Goal: Task Accomplishment & Management: Manage account settings

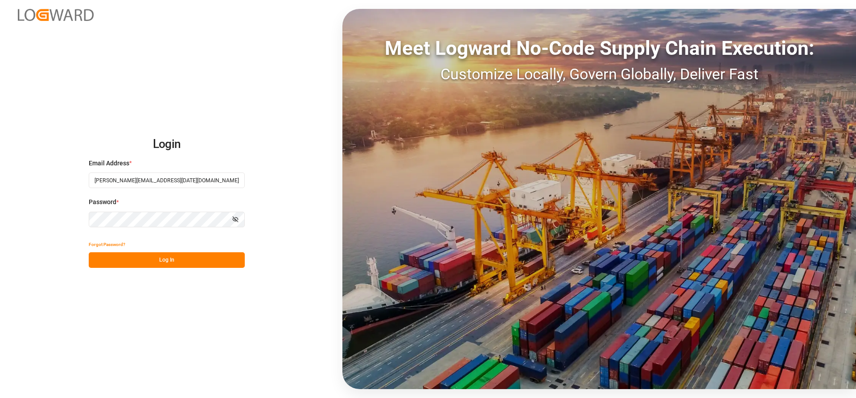
click at [117, 257] on button "Log In" at bounding box center [167, 260] width 156 height 16
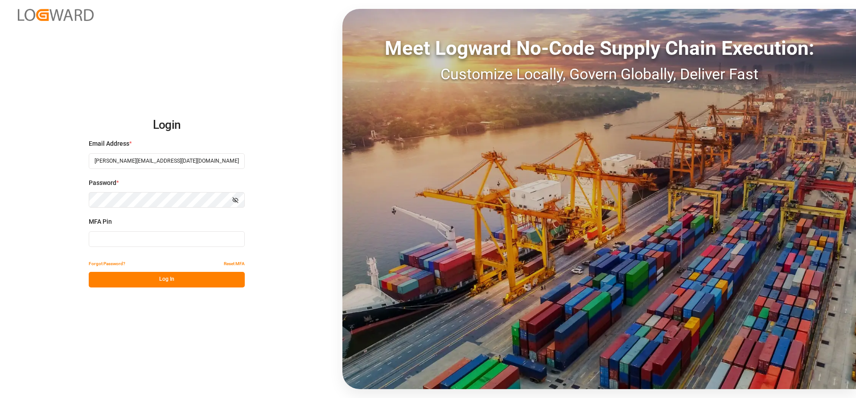
click at [122, 239] on input at bounding box center [167, 239] width 156 height 16
type input "876161"
click at [160, 282] on button "Log In" at bounding box center [167, 280] width 156 height 16
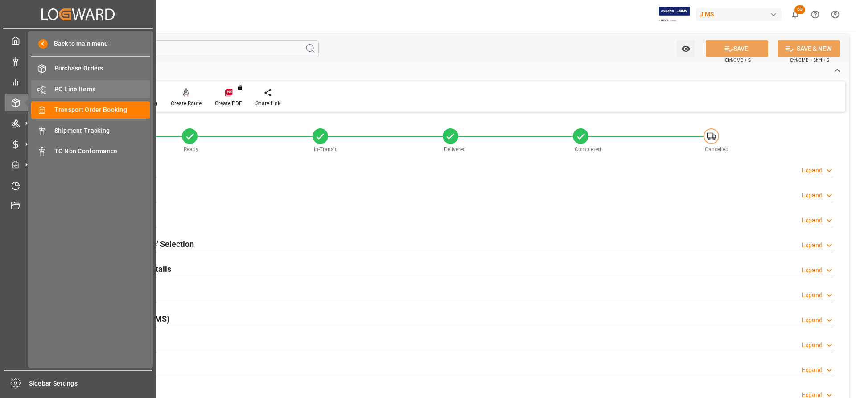
click at [78, 85] on span "PO Line Items" at bounding box center [102, 89] width 96 height 9
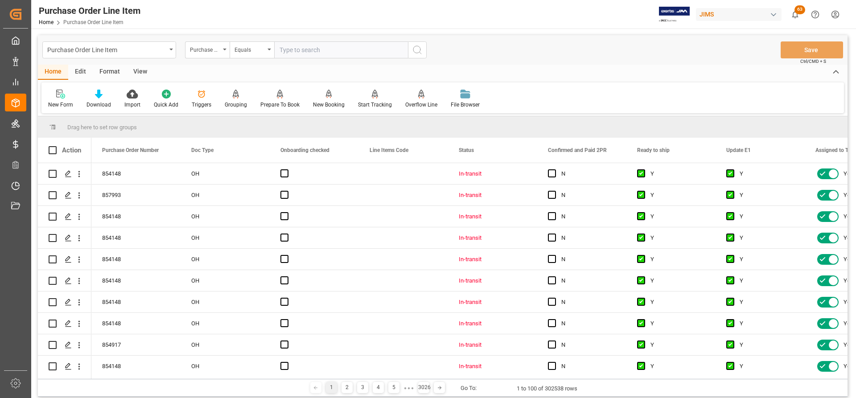
click at [227, 49] on div "Purchase Order Number" at bounding box center [207, 49] width 45 height 17
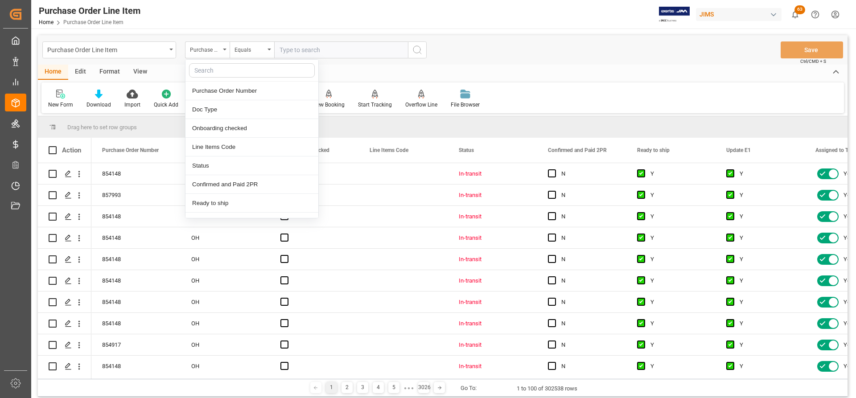
click at [210, 73] on input "text" at bounding box center [252, 70] width 126 height 14
type input "ref"
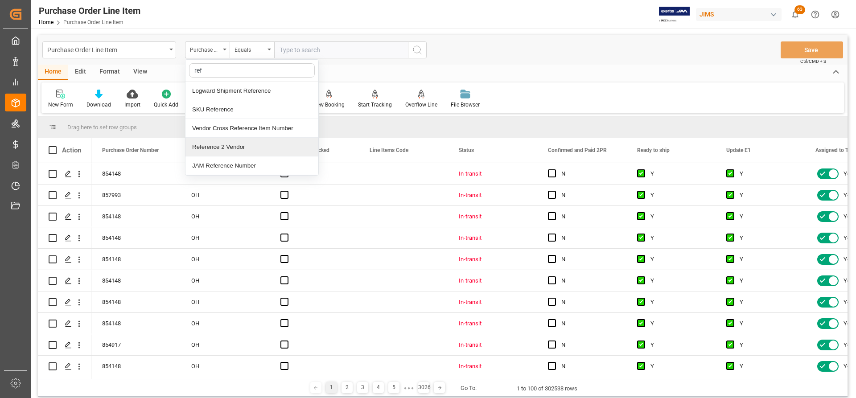
click at [209, 146] on div "Reference 2 Vendor" at bounding box center [251, 147] width 133 height 19
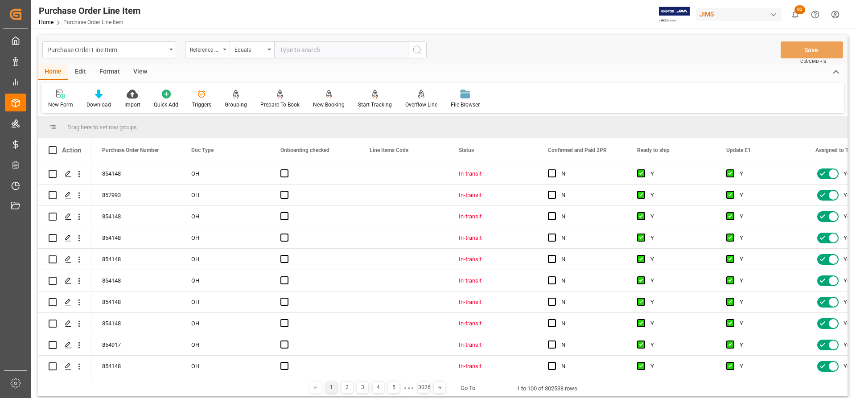
click at [290, 53] on input "text" at bounding box center [341, 49] width 134 height 17
paste input "77-11350-[GEOGRAPHIC_DATA]"
type input "77-11350-[GEOGRAPHIC_DATA]"
click at [412, 50] on icon "search button" at bounding box center [417, 50] width 11 height 11
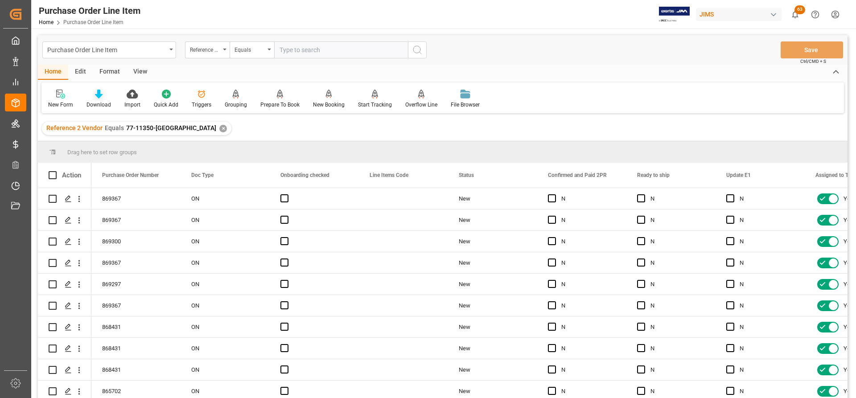
click at [99, 98] on icon at bounding box center [99, 94] width 8 height 9
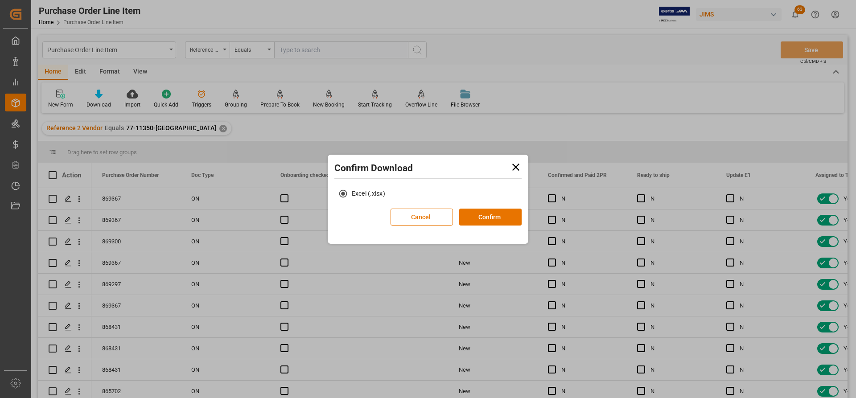
click at [516, 164] on icon at bounding box center [516, 167] width 12 height 12
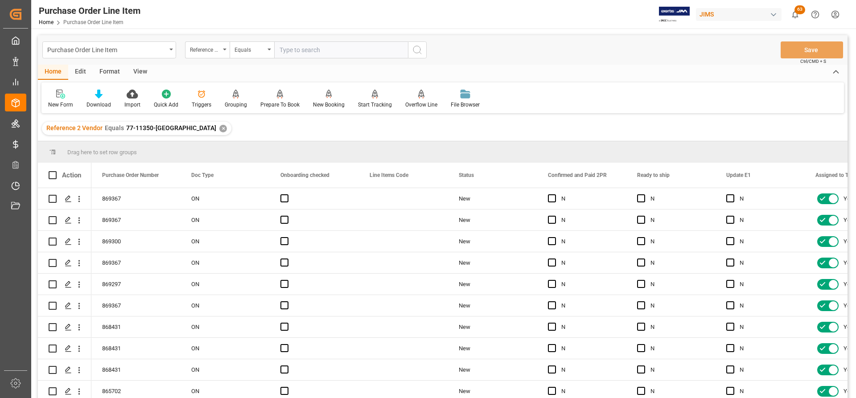
click at [148, 70] on div "View" at bounding box center [140, 72] width 27 height 15
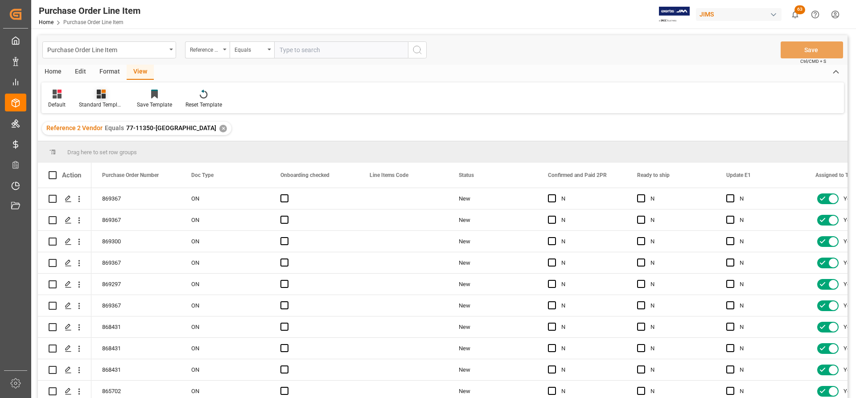
click at [99, 100] on div "Standard Templates" at bounding box center [101, 99] width 58 height 20
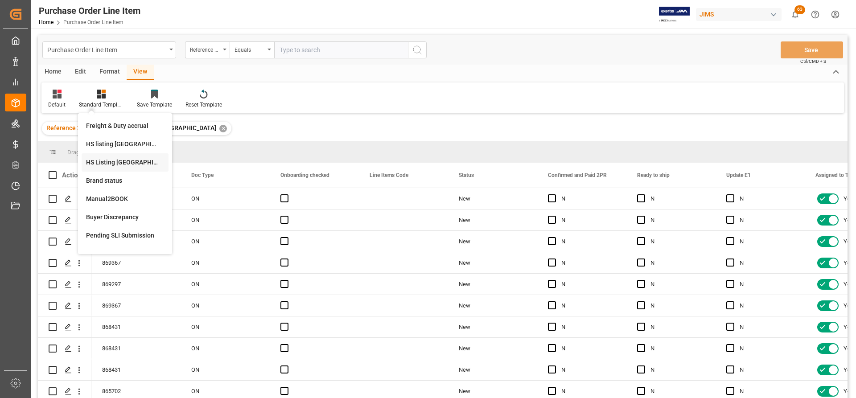
click at [98, 164] on div "HS Listing [GEOGRAPHIC_DATA]" at bounding box center [125, 162] width 78 height 9
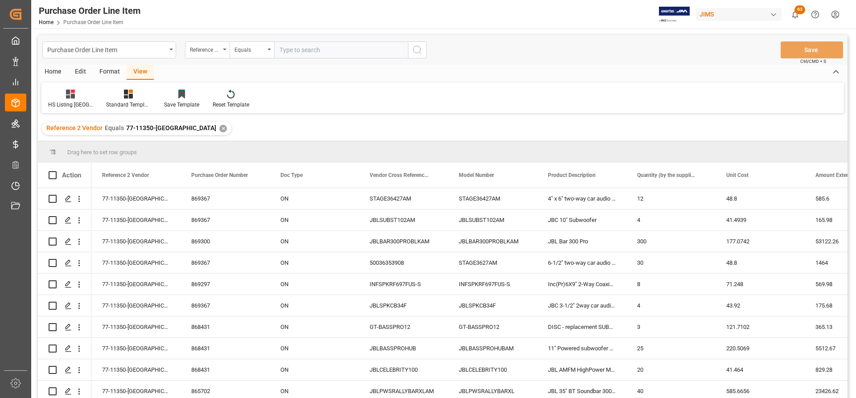
click at [54, 72] on div "Home" at bounding box center [53, 72] width 30 height 15
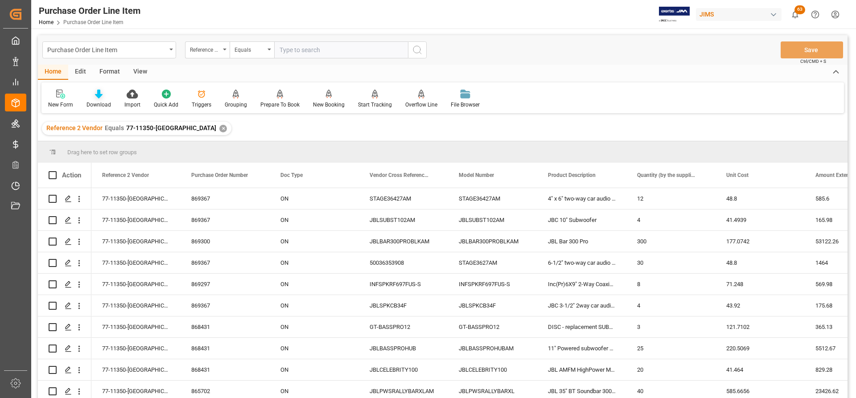
click at [92, 100] on div "Download" at bounding box center [99, 99] width 38 height 20
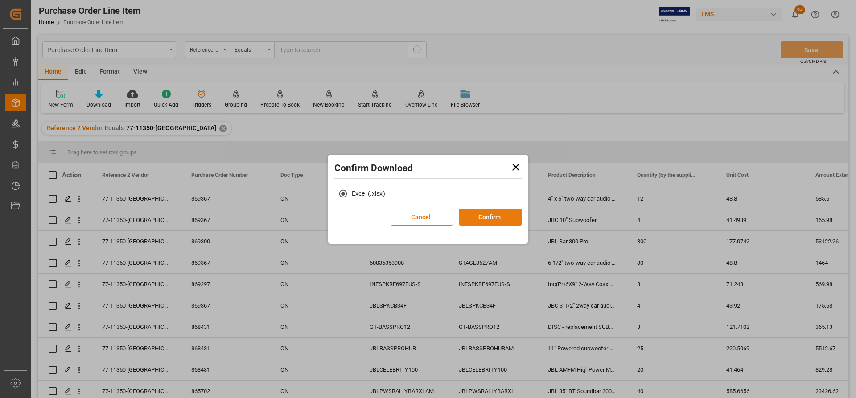
click at [486, 219] on button "Confirm" at bounding box center [490, 217] width 62 height 17
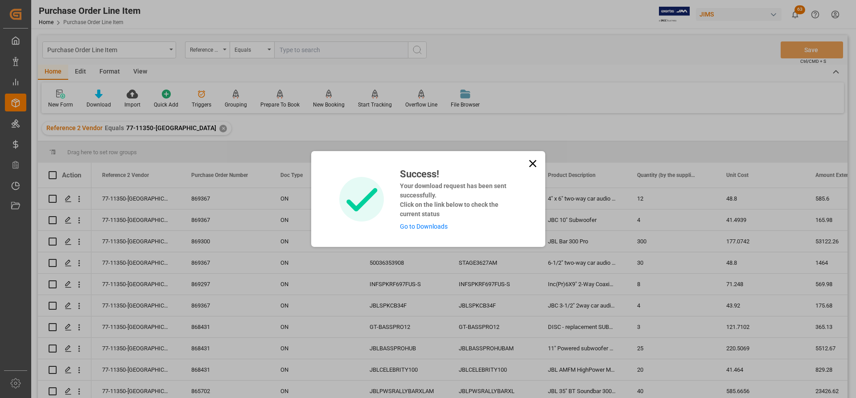
click at [427, 226] on link "Go to Downloads" at bounding box center [424, 226] width 48 height 7
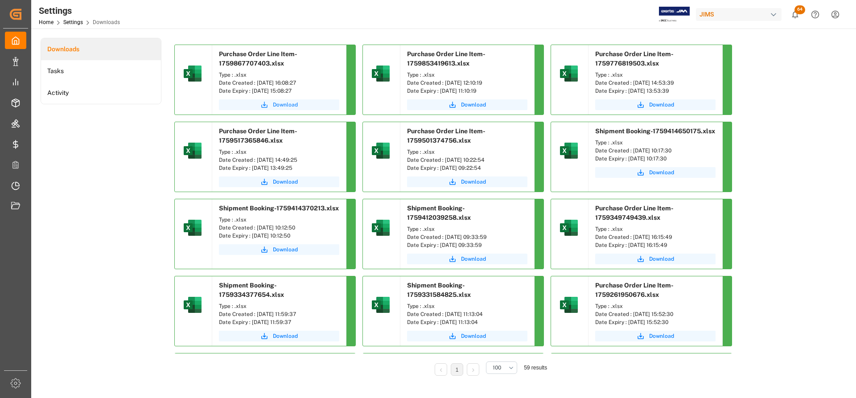
click at [288, 103] on span "Download" at bounding box center [285, 105] width 25 height 8
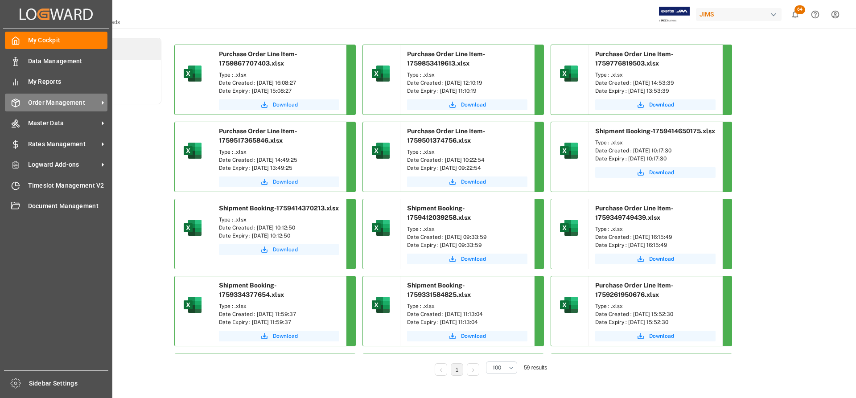
click at [65, 101] on span "Order Management" at bounding box center [63, 102] width 70 height 9
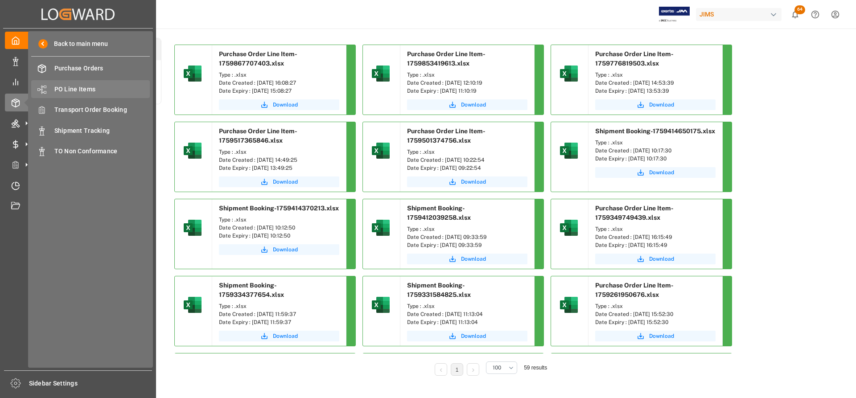
click at [82, 87] on span "PO Line Items" at bounding box center [102, 89] width 96 height 9
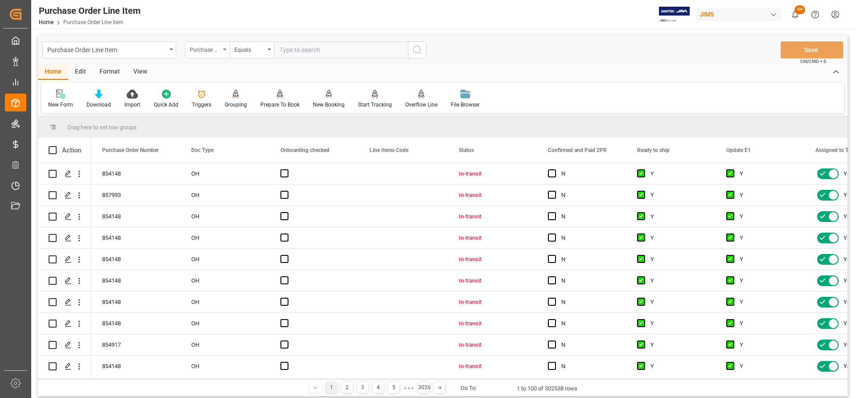
drag, startPoint x: 280, startPoint y: 49, endPoint x: 224, endPoint y: 49, distance: 55.7
click at [224, 49] on icon "open menu" at bounding box center [225, 50] width 4 height 2
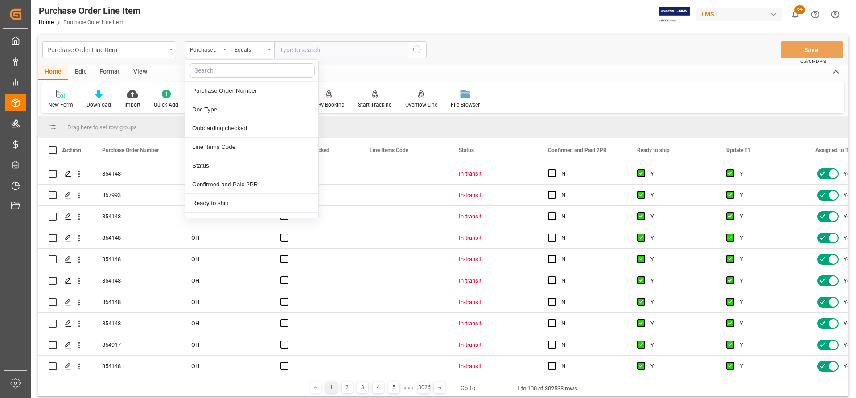
click at [211, 70] on input "text" at bounding box center [252, 70] width 126 height 14
type input "REF"
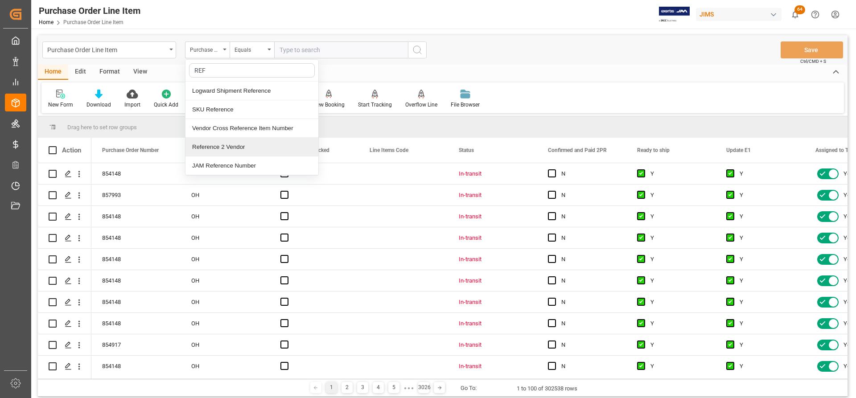
click at [219, 148] on div "Reference 2 Vendor" at bounding box center [251, 147] width 133 height 19
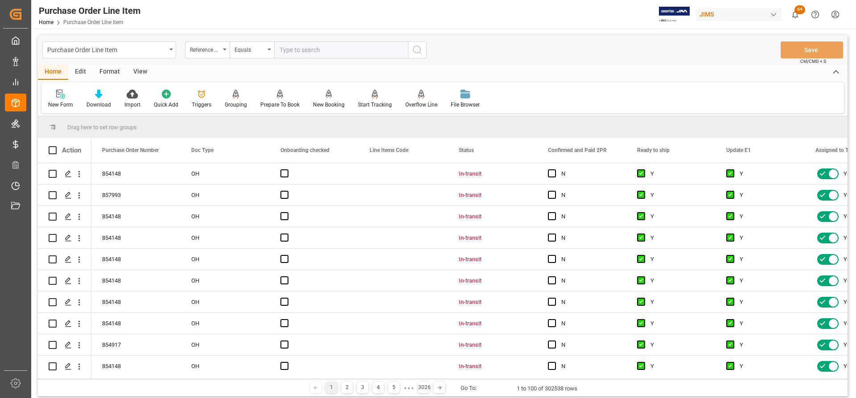
click at [281, 54] on input "text" at bounding box center [341, 49] width 134 height 17
paste input ";77-11350-US [PERSON_NAME] Shipping details 10082025"
click at [281, 49] on input ";77-11350-US" at bounding box center [341, 49] width 134 height 17
type input "77-11350-[GEOGRAPHIC_DATA]"
click at [414, 57] on button "search button" at bounding box center [417, 49] width 19 height 17
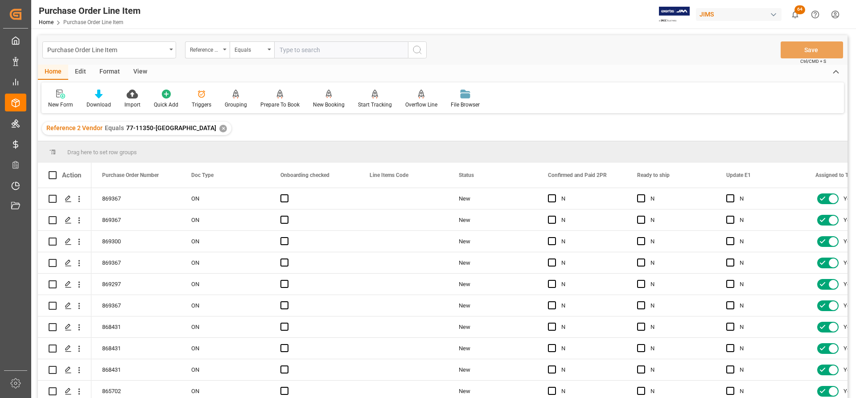
click at [140, 72] on div "View" at bounding box center [140, 72] width 27 height 15
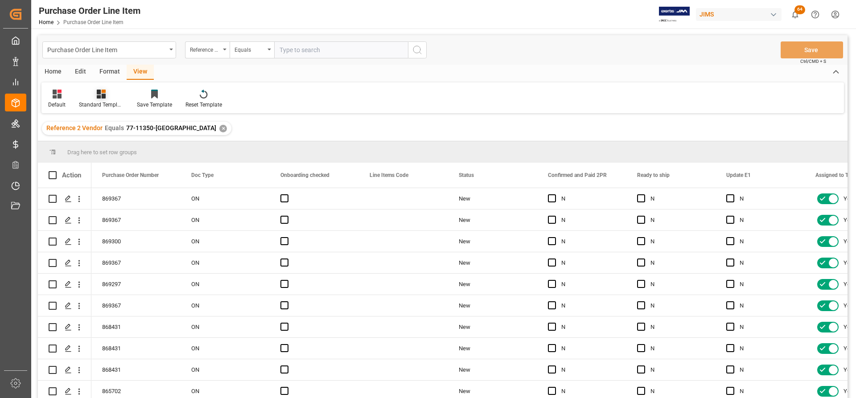
click at [90, 105] on div "Standard Templates" at bounding box center [101, 105] width 45 height 8
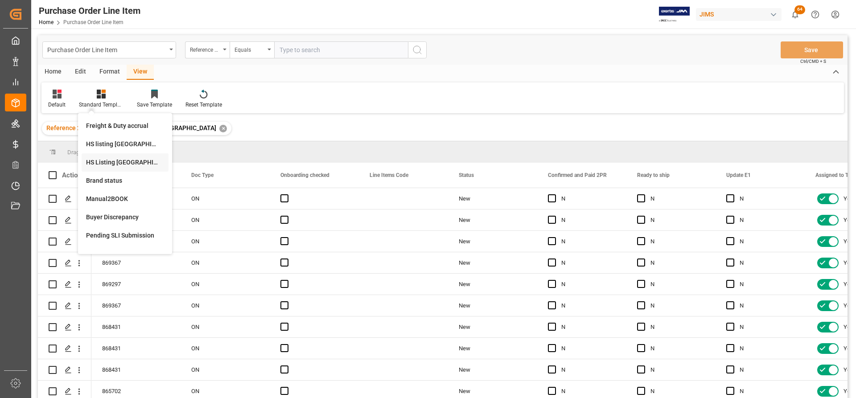
click at [106, 162] on div "HS Listing [GEOGRAPHIC_DATA]" at bounding box center [125, 162] width 78 height 9
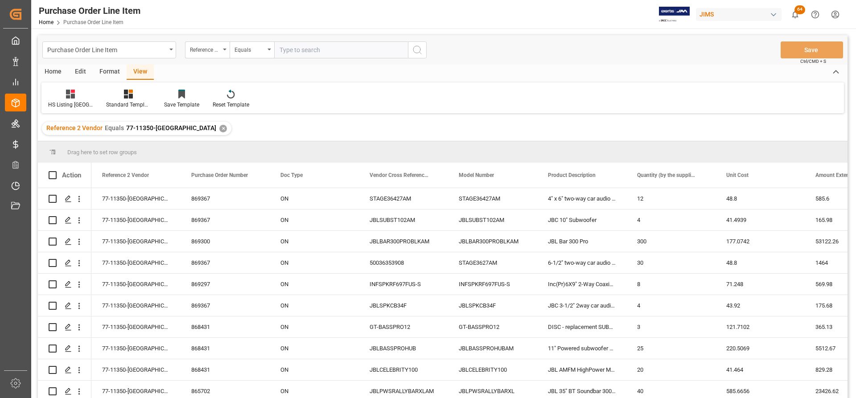
click at [57, 72] on div "Home" at bounding box center [53, 72] width 30 height 15
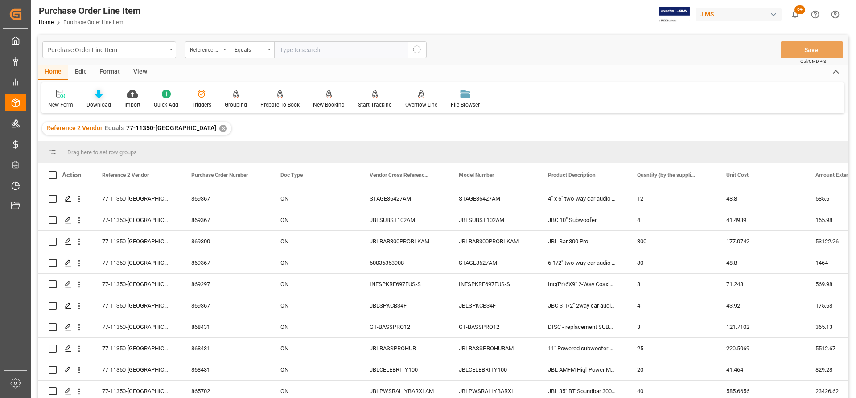
click at [101, 103] on div "Download" at bounding box center [99, 105] width 25 height 8
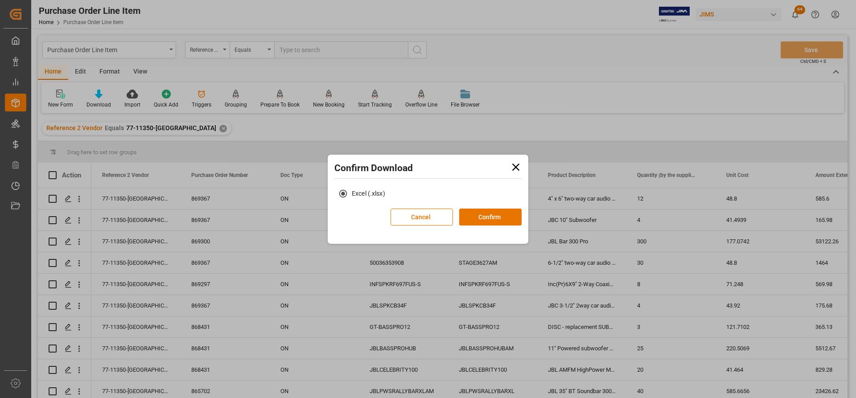
click at [500, 227] on div "Cancel Confirm" at bounding box center [456, 220] width 131 height 23
click at [481, 218] on button "Confirm" at bounding box center [490, 217] width 62 height 17
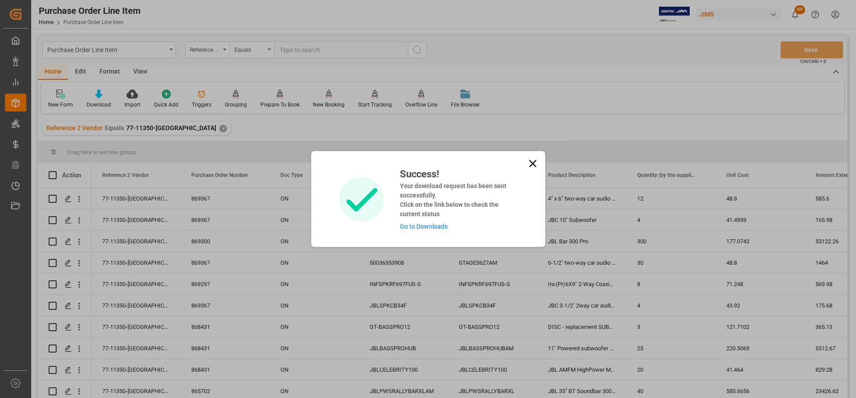
click at [425, 223] on link "Go to Downloads" at bounding box center [424, 226] width 48 height 7
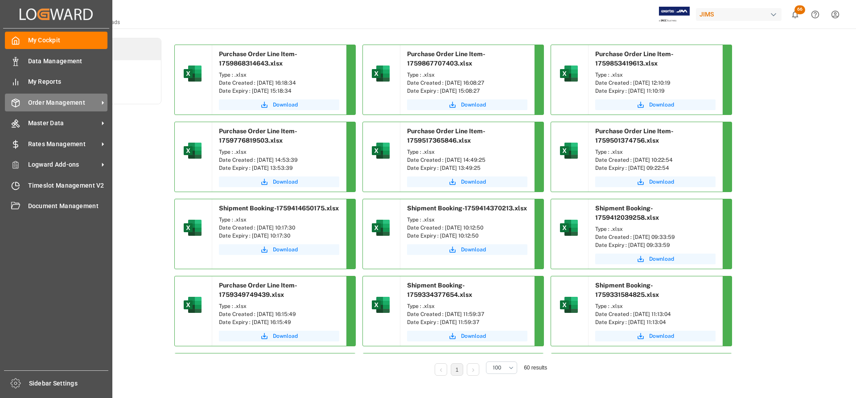
click at [71, 103] on span "Order Management" at bounding box center [63, 102] width 70 height 9
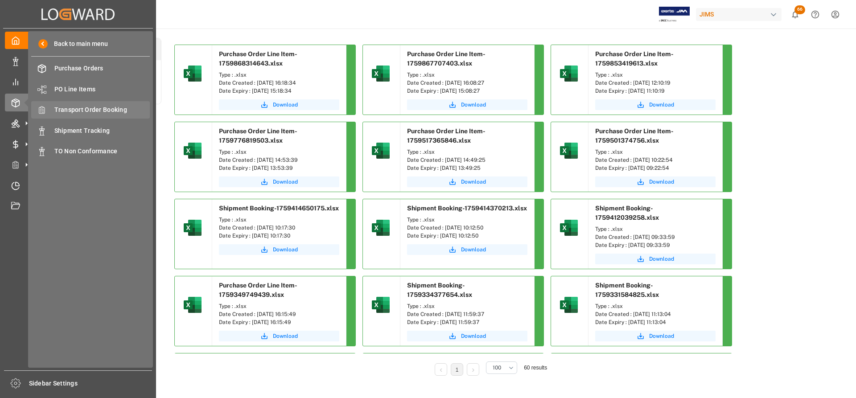
click at [99, 111] on span "Transport Order Booking" at bounding box center [102, 109] width 96 height 9
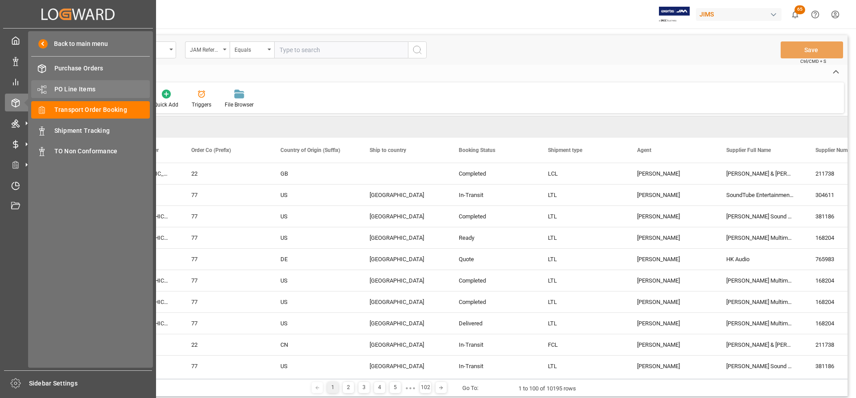
click at [82, 89] on span "PO Line Items" at bounding box center [102, 89] width 96 height 9
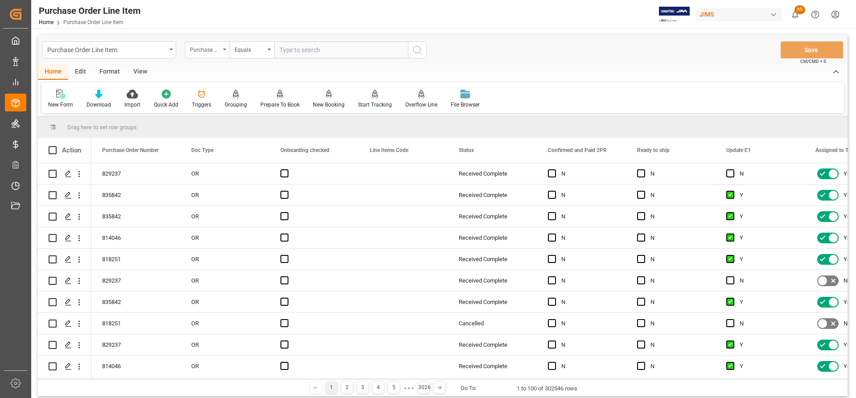
click at [225, 50] on icon "open menu" at bounding box center [225, 50] width 4 height 2
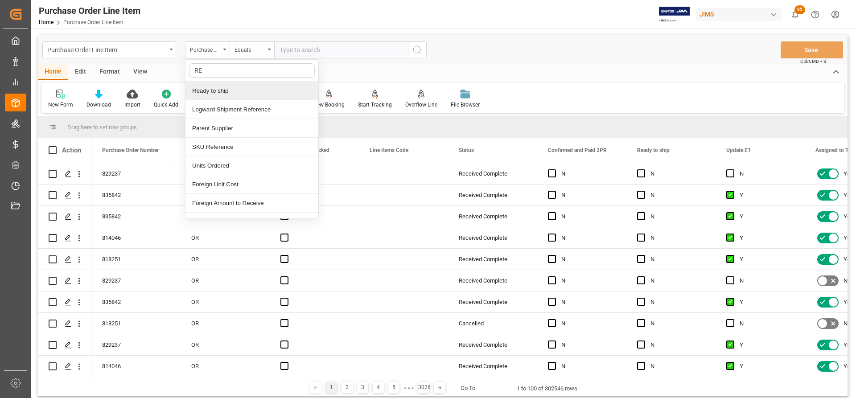
type input "REF"
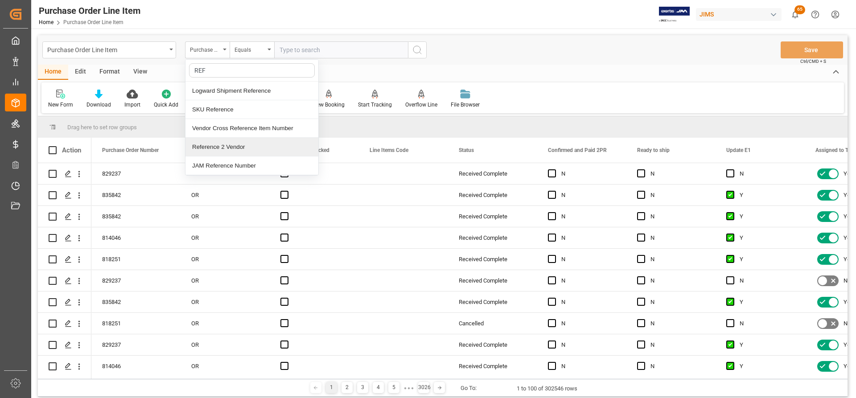
click at [204, 149] on div "Reference 2 Vendor" at bounding box center [251, 147] width 133 height 19
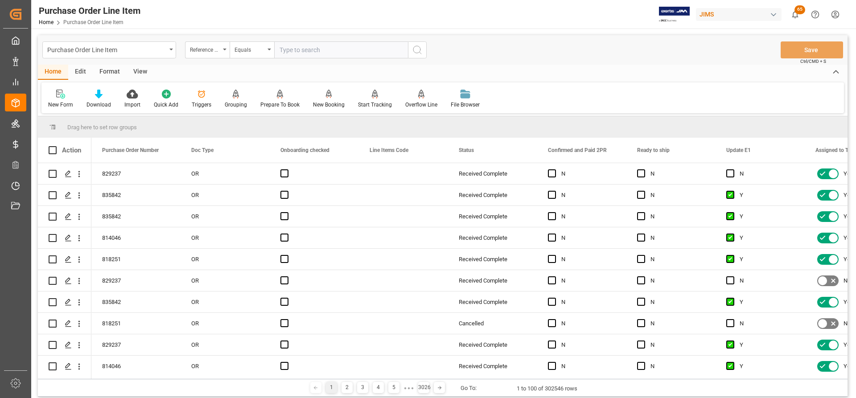
paste input "77-11350-[GEOGRAPHIC_DATA]"
type input "77-11350-[GEOGRAPHIC_DATA]"
click at [417, 48] on icon "search button" at bounding box center [417, 50] width 11 height 11
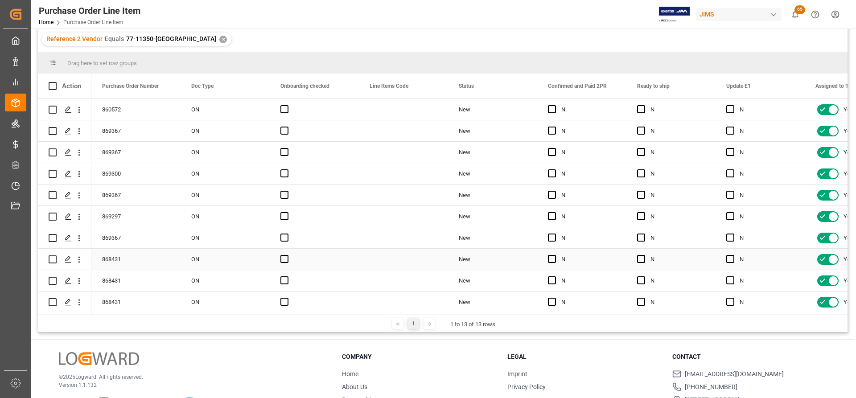
click at [536, 258] on div "New" at bounding box center [492, 259] width 89 height 21
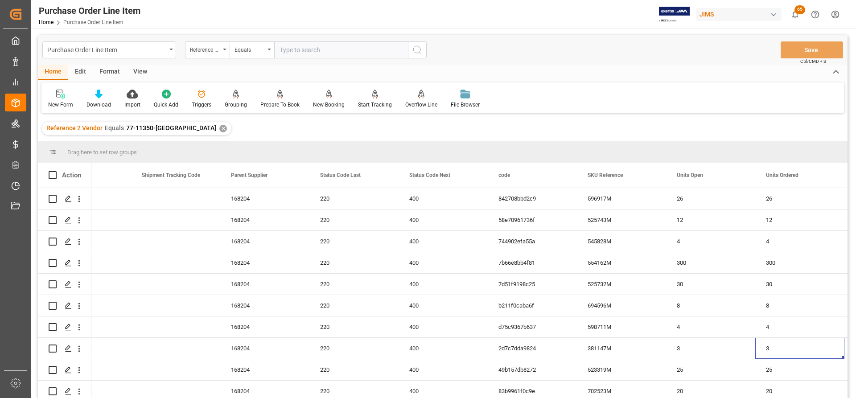
click at [140, 73] on div "View" at bounding box center [140, 72] width 27 height 15
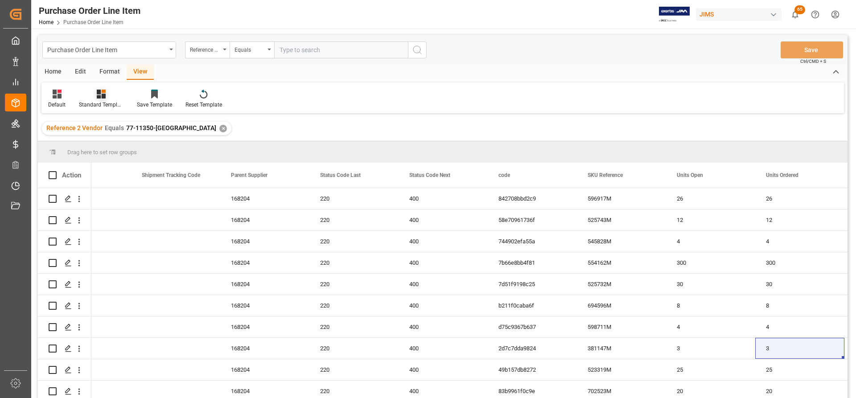
click at [104, 103] on div "Standard Templates" at bounding box center [101, 105] width 45 height 8
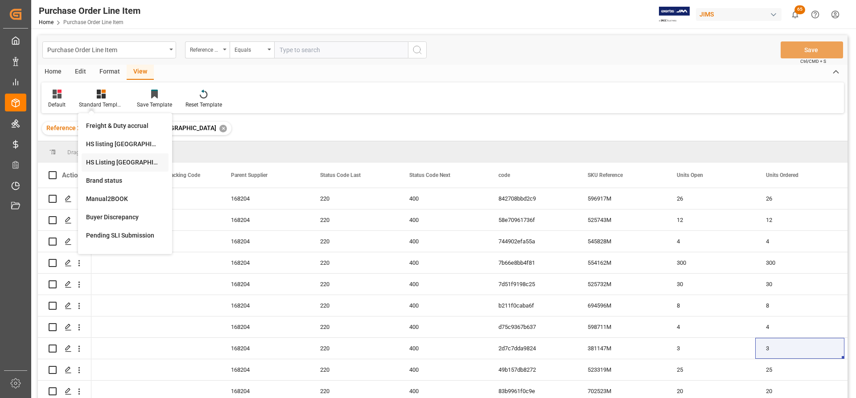
click at [104, 160] on div "HS Listing [GEOGRAPHIC_DATA]" at bounding box center [125, 162] width 78 height 9
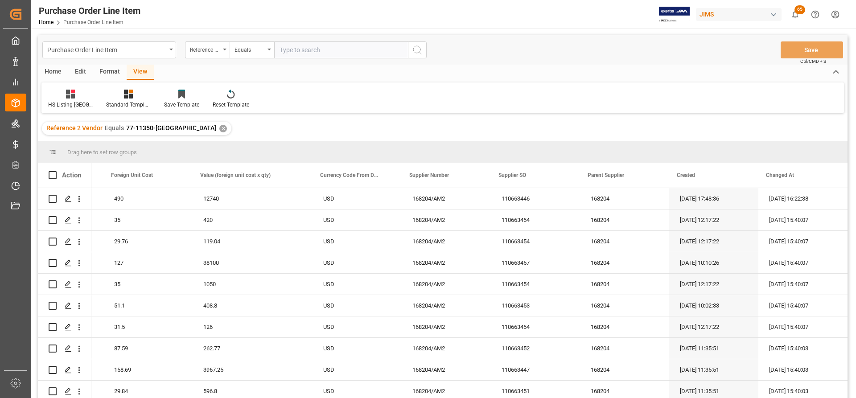
click at [51, 70] on div "Home" at bounding box center [53, 72] width 30 height 15
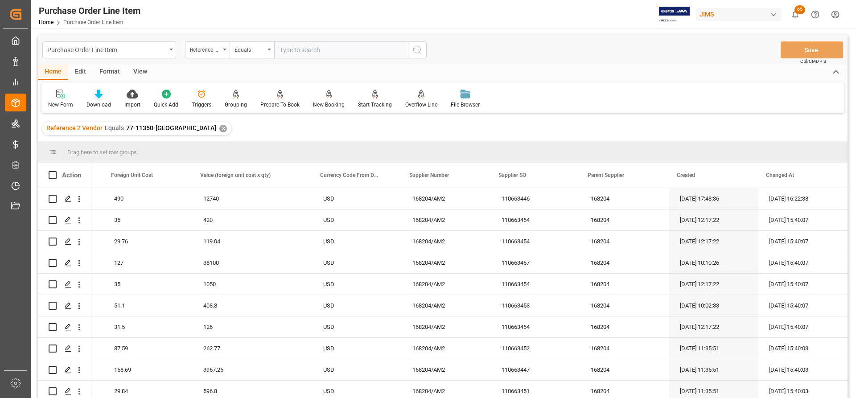
click at [99, 98] on icon at bounding box center [99, 94] width 8 height 9
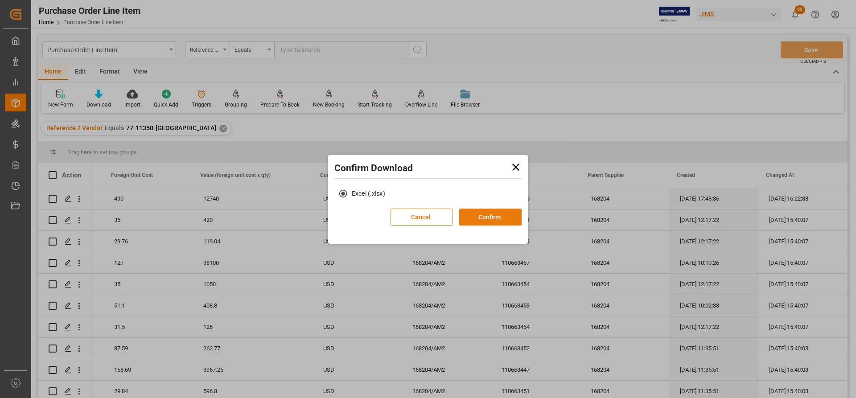
click at [485, 217] on button "Confirm" at bounding box center [490, 217] width 62 height 17
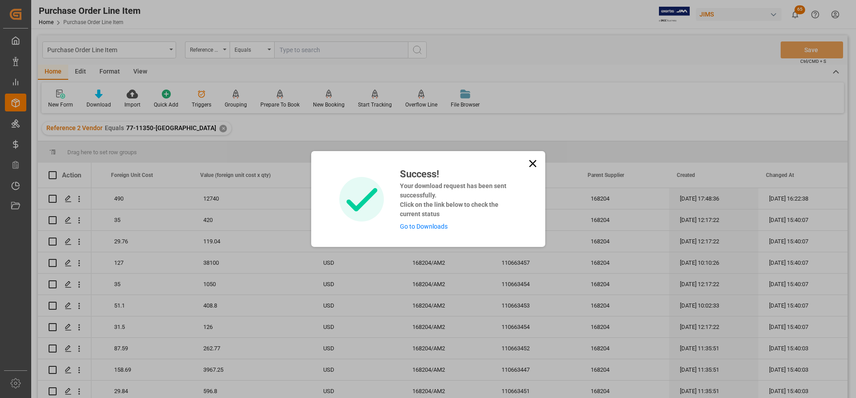
click at [417, 225] on link "Go to Downloads" at bounding box center [424, 226] width 48 height 7
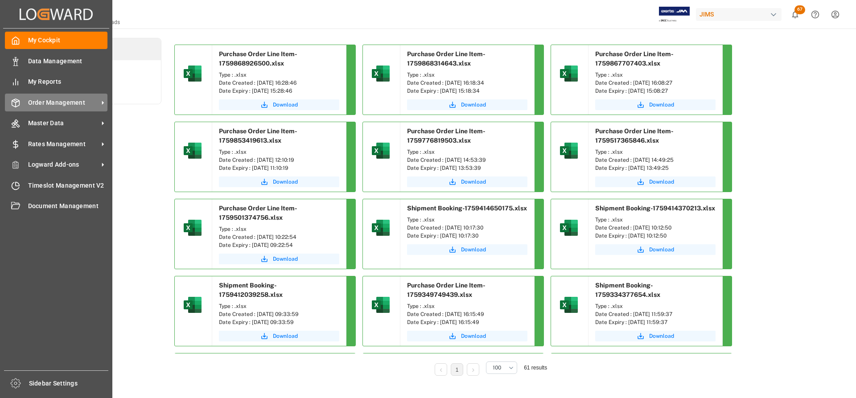
click at [62, 102] on span "Order Management" at bounding box center [63, 102] width 70 height 9
click at [55, 102] on span "Order Management" at bounding box center [63, 102] width 70 height 9
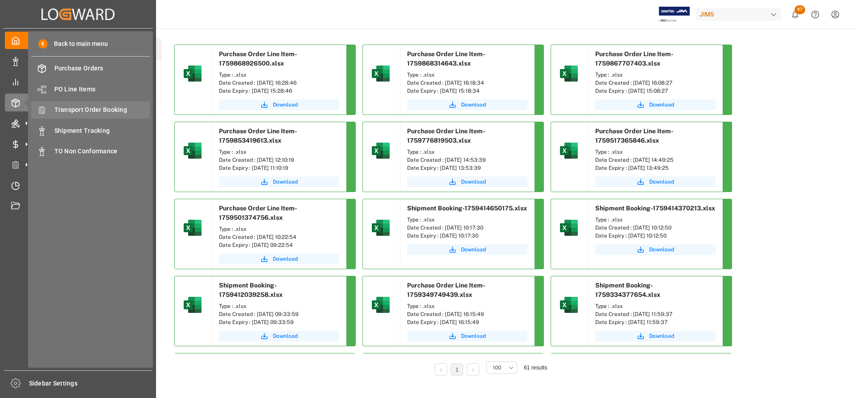
click at [95, 109] on span "Transport Order Booking" at bounding box center [102, 109] width 96 height 9
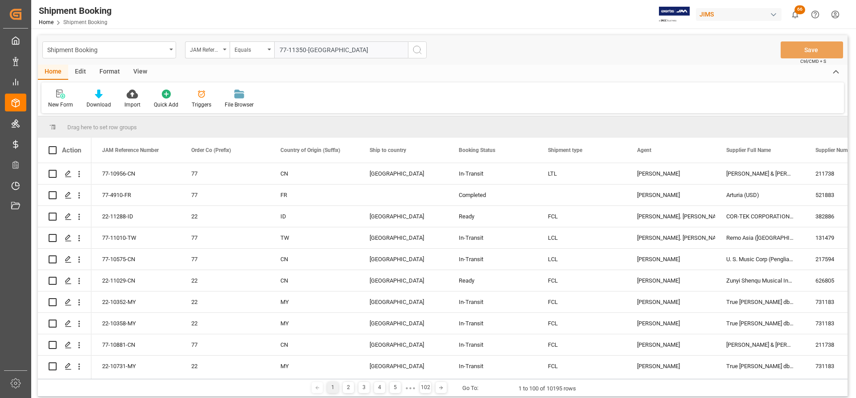
click at [406, 49] on input "77-11350-[GEOGRAPHIC_DATA]" at bounding box center [341, 49] width 134 height 17
type input "77-11350-[GEOGRAPHIC_DATA]"
click at [415, 52] on icon "search button" at bounding box center [417, 50] width 11 height 11
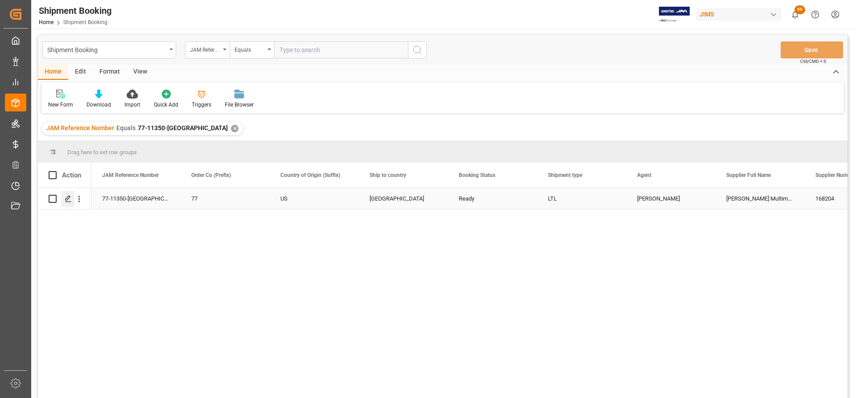
click at [66, 199] on icon "Press SPACE to select this row." at bounding box center [68, 198] width 7 height 7
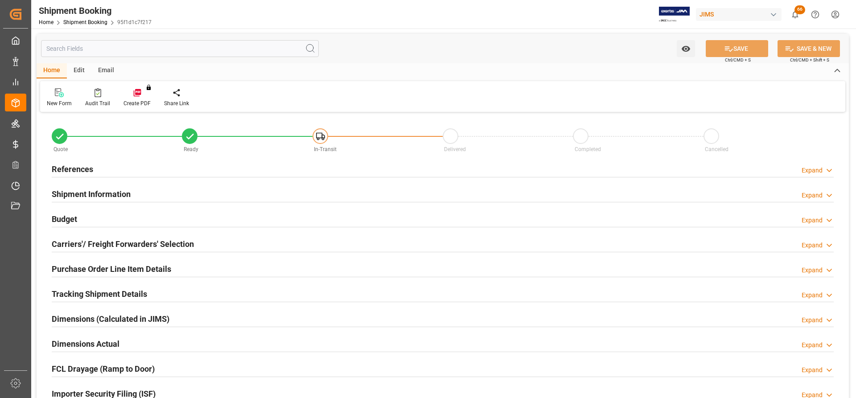
type input "0"
type input "10"
type input "02.10.2025 00:00"
type input "08.10.2025"
drag, startPoint x: 77, startPoint y: 164, endPoint x: 56, endPoint y: 169, distance: 21.0
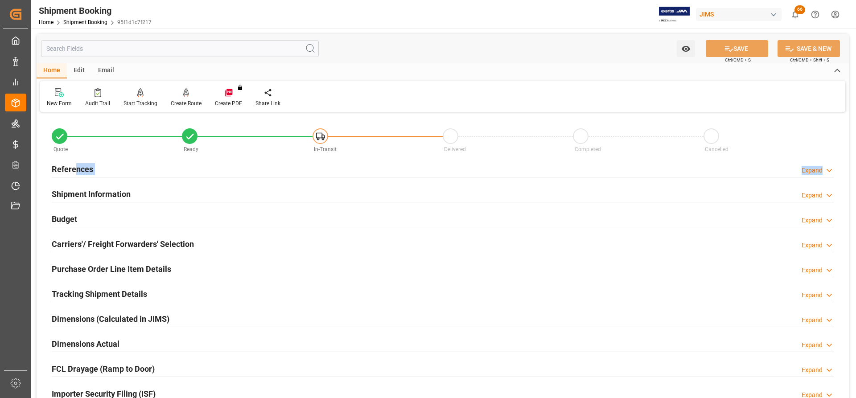
click at [71, 184] on div "Quote Ready In-Transit Delivered Completed Cancelled References Expand JAM Refe…" at bounding box center [443, 303] width 812 height 376
click at [72, 174] on h2 "References" at bounding box center [72, 169] width 41 height 12
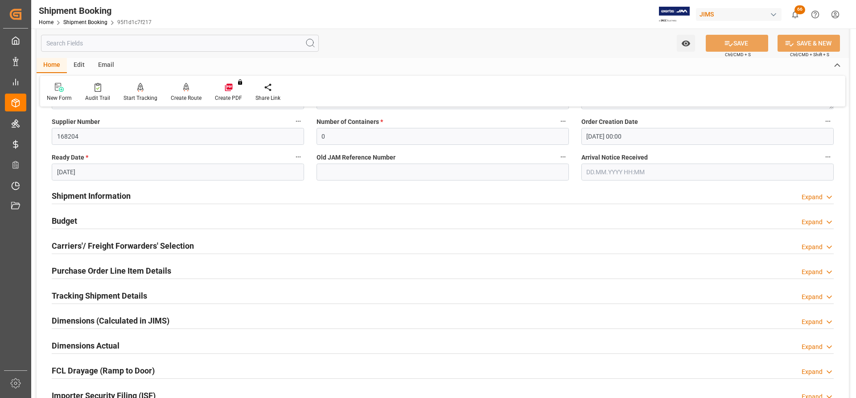
scroll to position [178, 0]
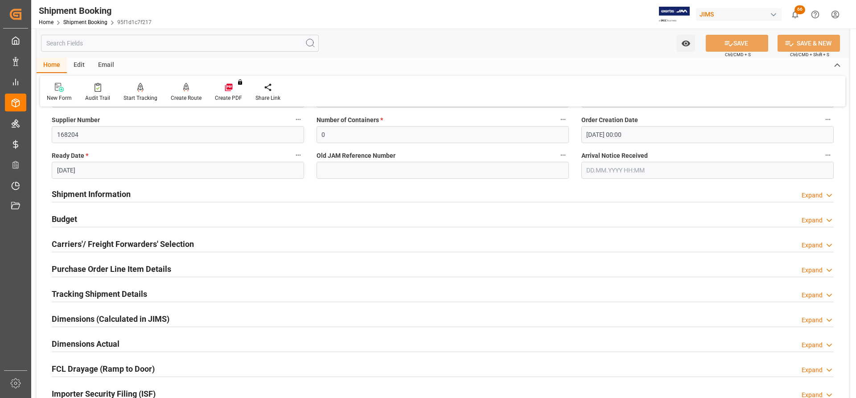
click at [84, 195] on h2 "Shipment Information" at bounding box center [91, 194] width 79 height 12
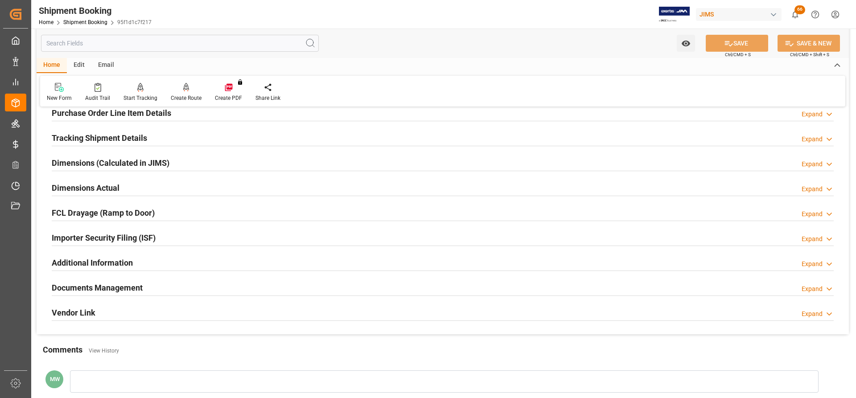
scroll to position [713, 0]
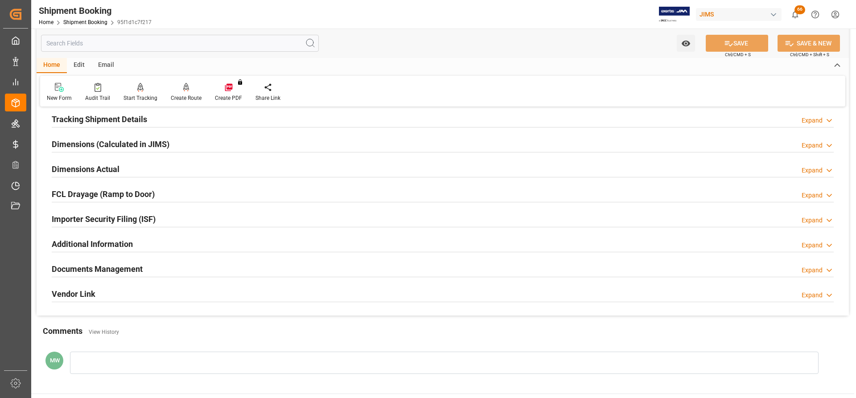
click at [73, 270] on h2 "Documents Management" at bounding box center [97, 269] width 91 height 12
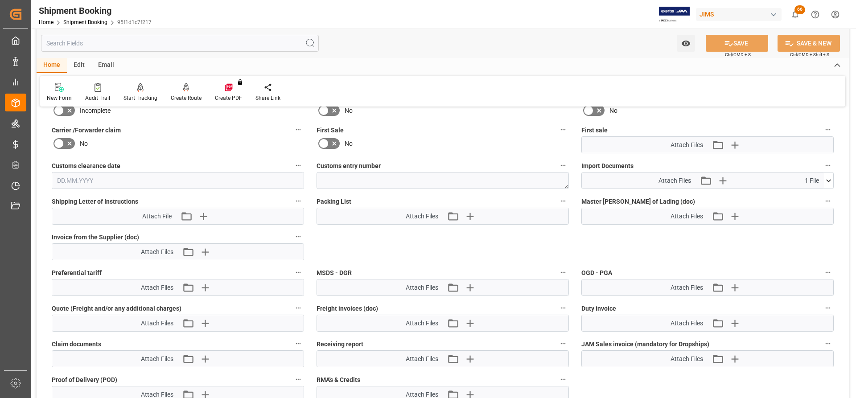
scroll to position [981, 0]
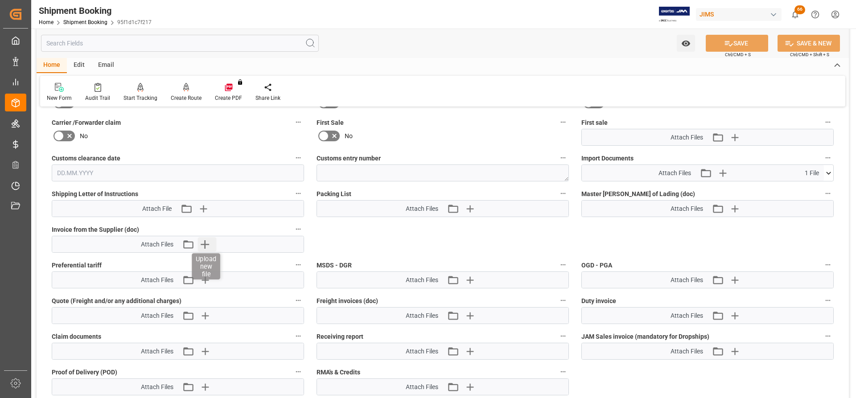
click at [207, 246] on icon "button" at bounding box center [205, 244] width 14 height 14
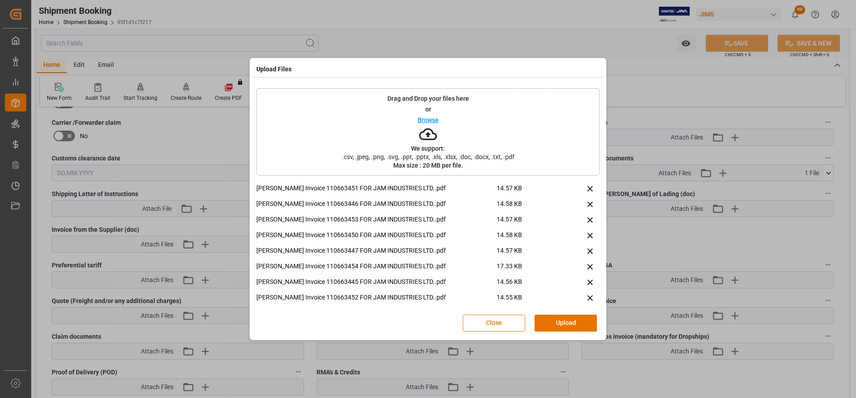
scroll to position [22, 0]
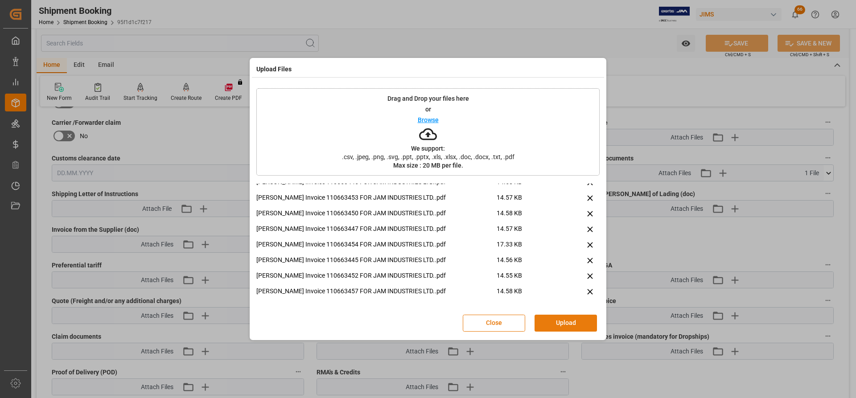
click at [559, 324] on button "Upload" at bounding box center [566, 323] width 62 height 17
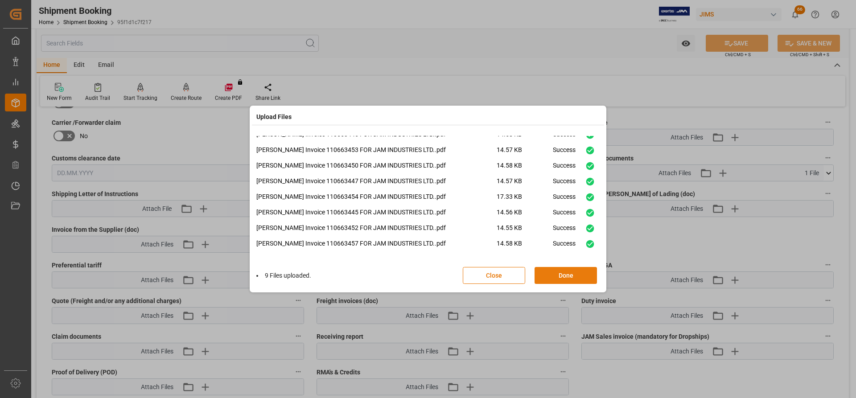
click at [547, 276] on button "Done" at bounding box center [566, 275] width 62 height 17
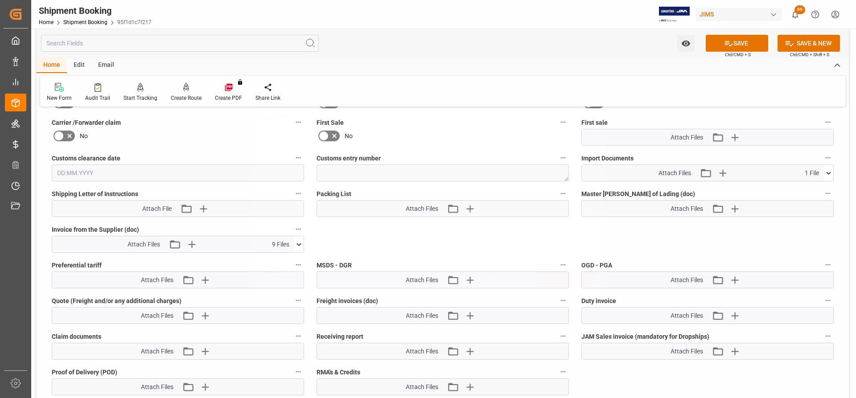
scroll to position [0, 0]
click at [742, 45] on button "SAVE" at bounding box center [737, 43] width 62 height 17
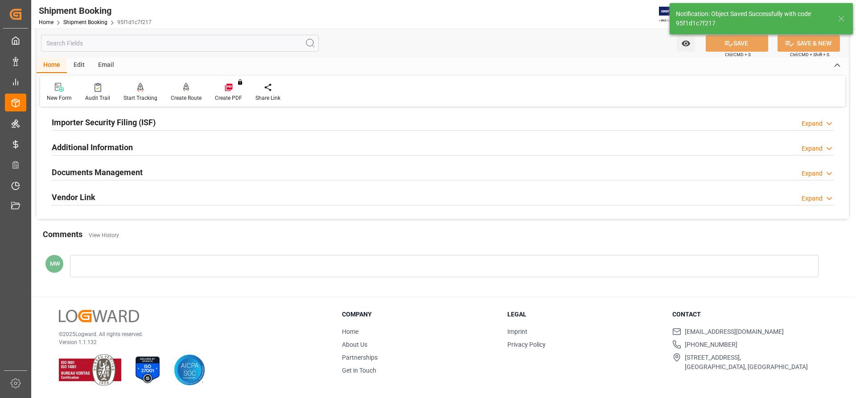
scroll to position [271, 0]
click at [94, 173] on h2 "Documents Management" at bounding box center [97, 173] width 91 height 12
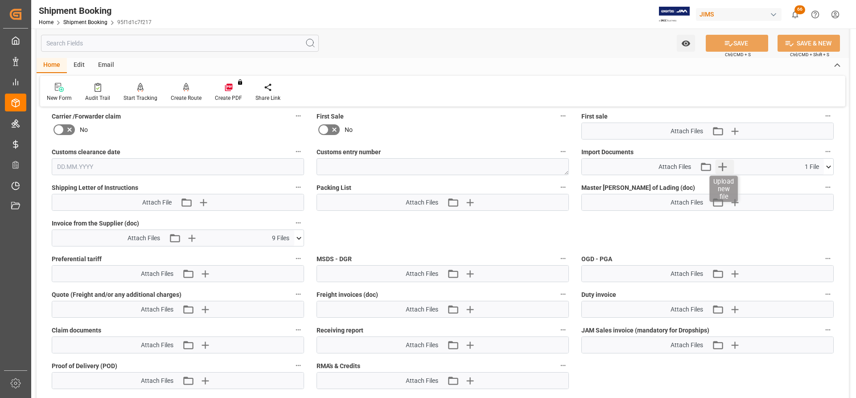
scroll to position [433, 0]
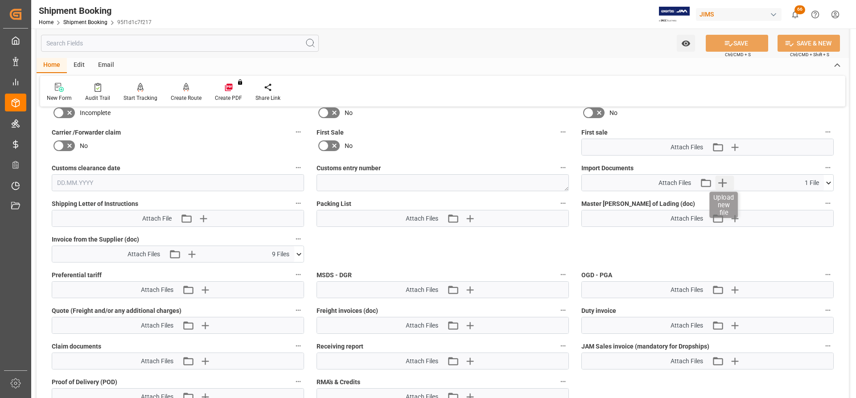
click at [726, 182] on icon "button" at bounding box center [723, 183] width 8 height 8
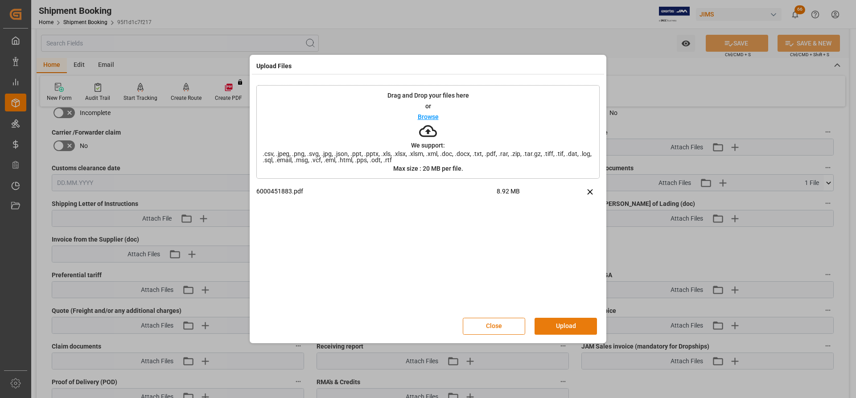
click at [562, 326] on button "Upload" at bounding box center [566, 326] width 62 height 17
